Goal: Navigation & Orientation: Find specific page/section

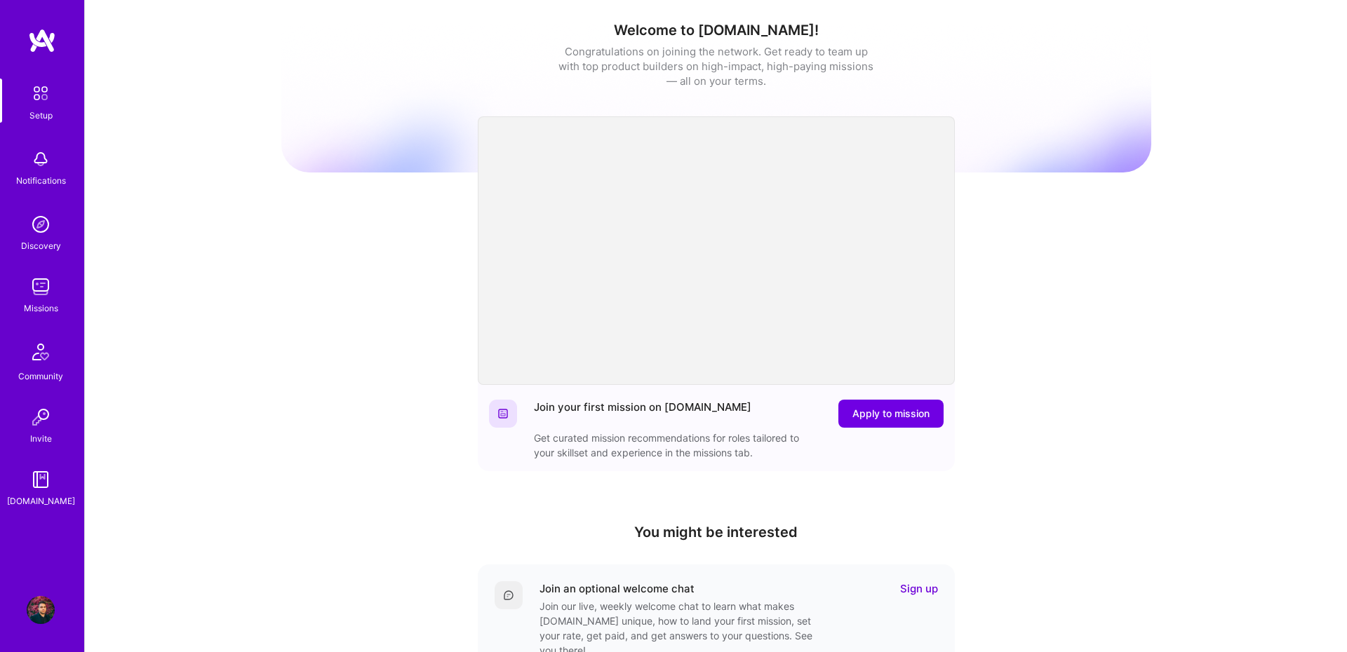
click at [42, 283] on img at bounding box center [41, 287] width 28 height 28
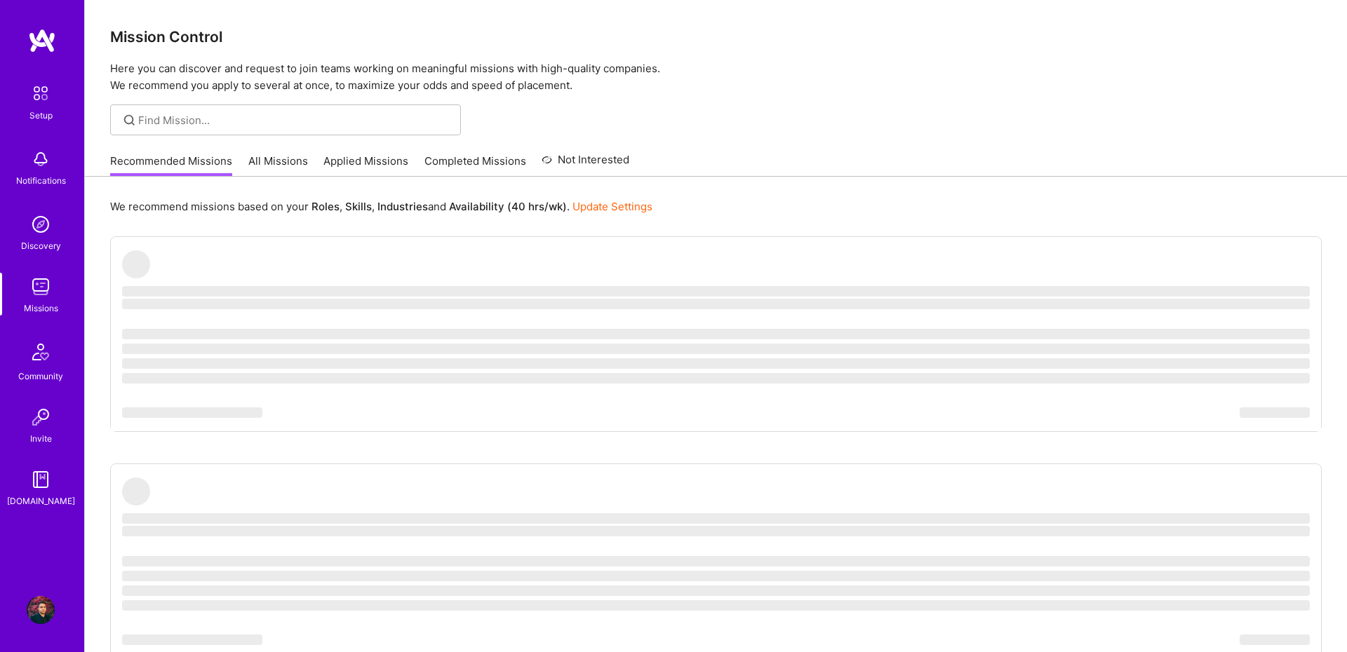
click at [287, 156] on link "All Missions" at bounding box center [278, 165] width 60 height 23
